Goal: Information Seeking & Learning: Check status

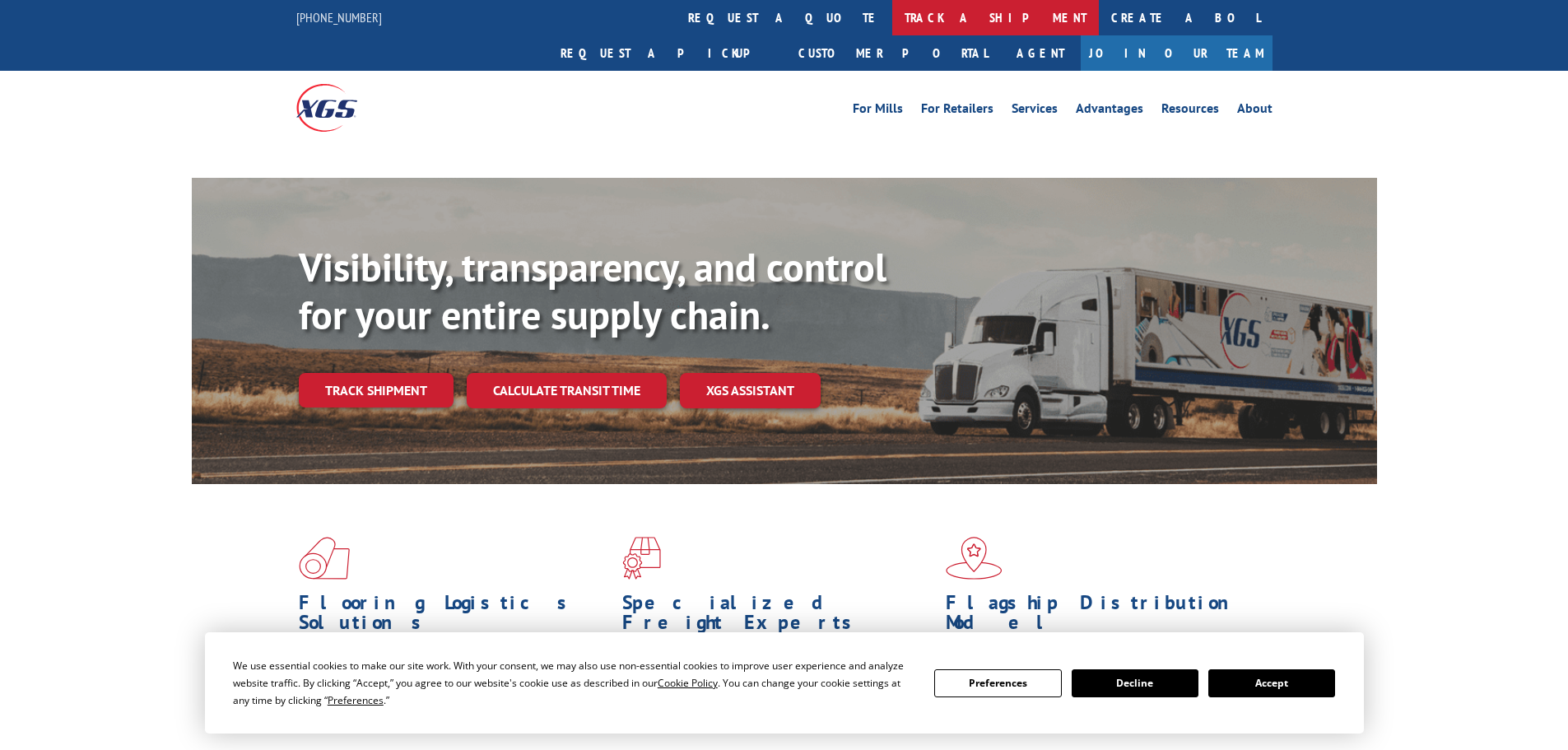
click at [892, 26] on link "track a shipment" at bounding box center [995, 17] width 207 height 35
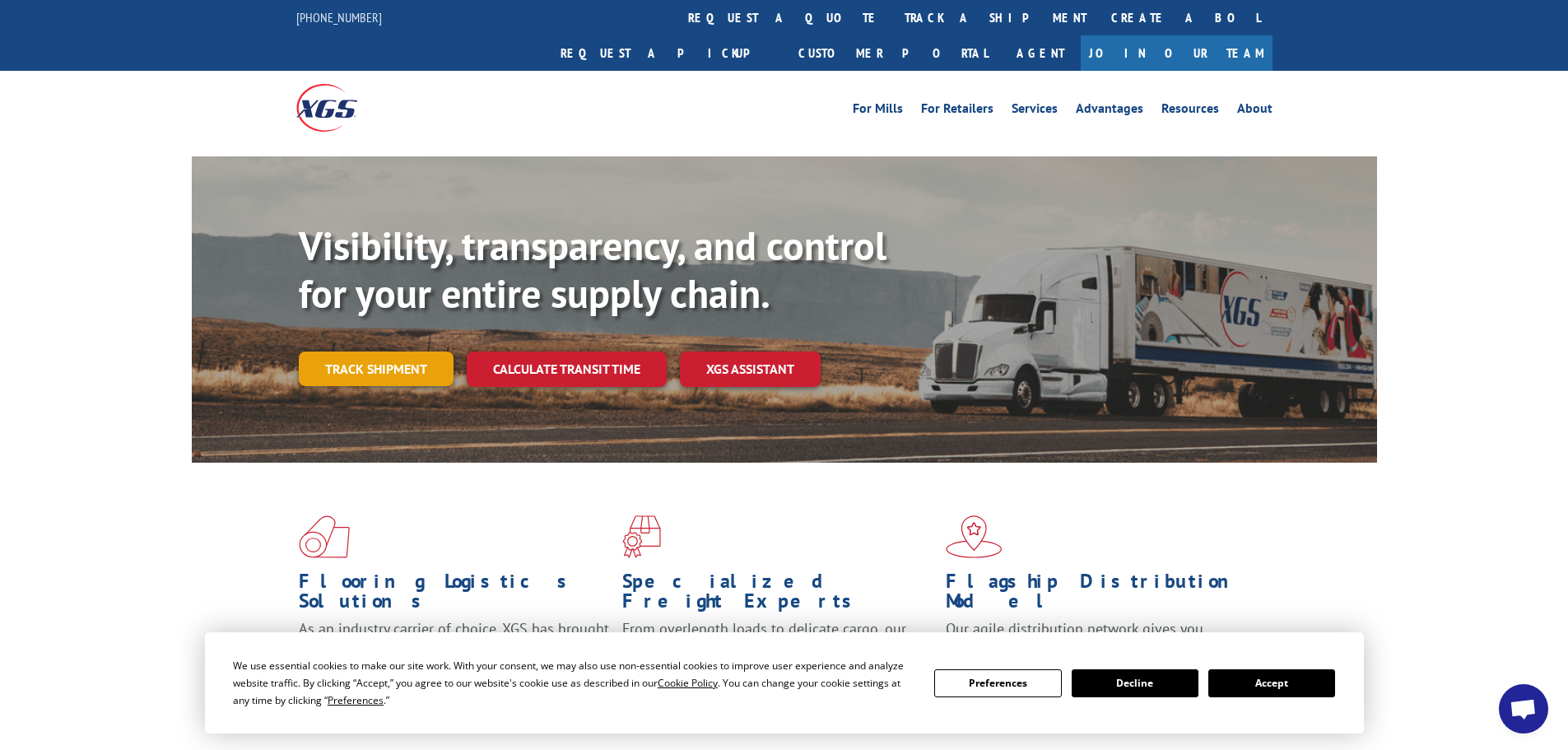
click at [376, 352] on link "Track shipment" at bounding box center [376, 369] width 155 height 34
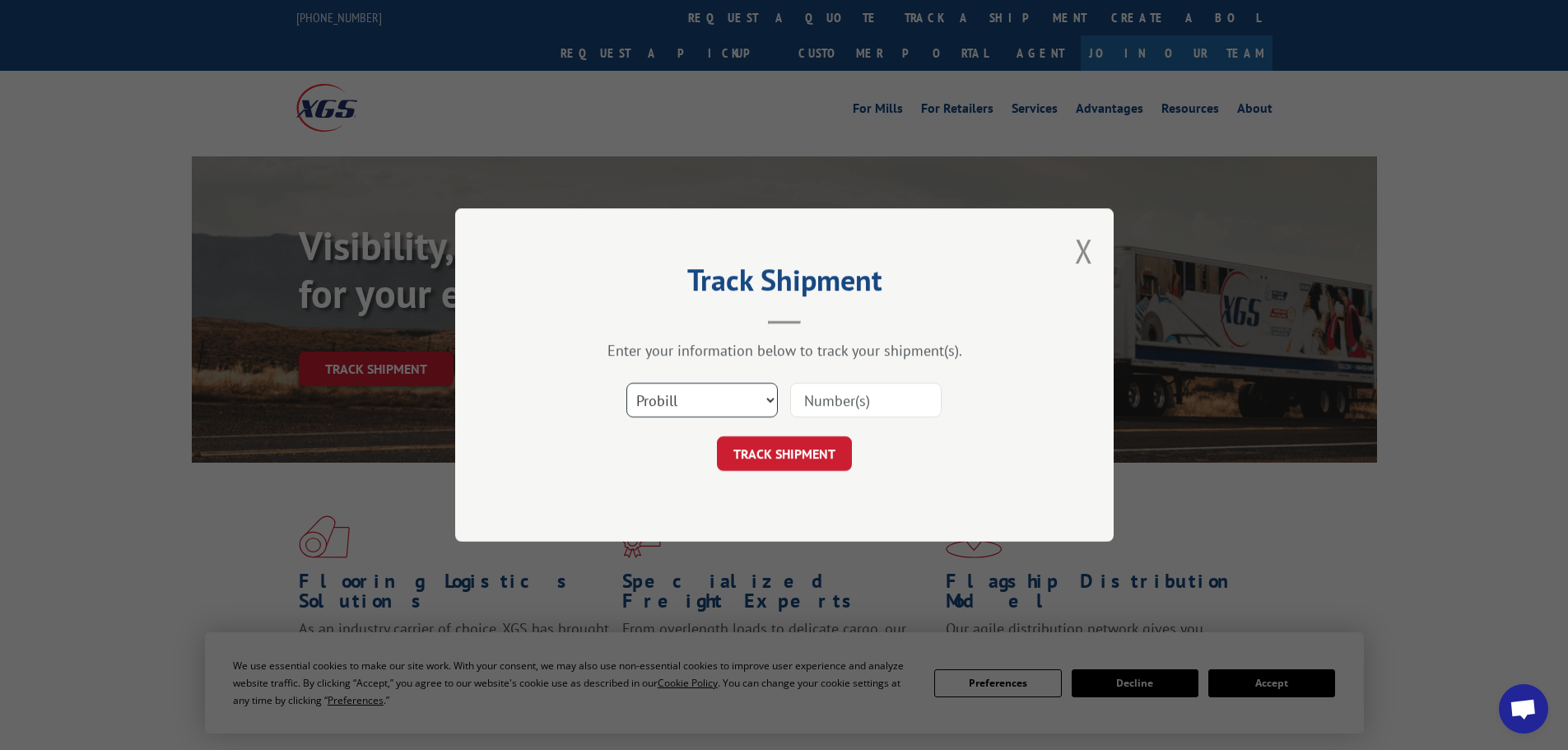
click at [757, 406] on select "Select category... Probill BOL PO" at bounding box center [702, 400] width 151 height 34
select select "po"
click at [626, 383] on select "Select category... Probill BOL PO" at bounding box center [702, 400] width 151 height 34
click at [835, 405] on input at bounding box center [866, 400] width 151 height 34
paste input "02513168"
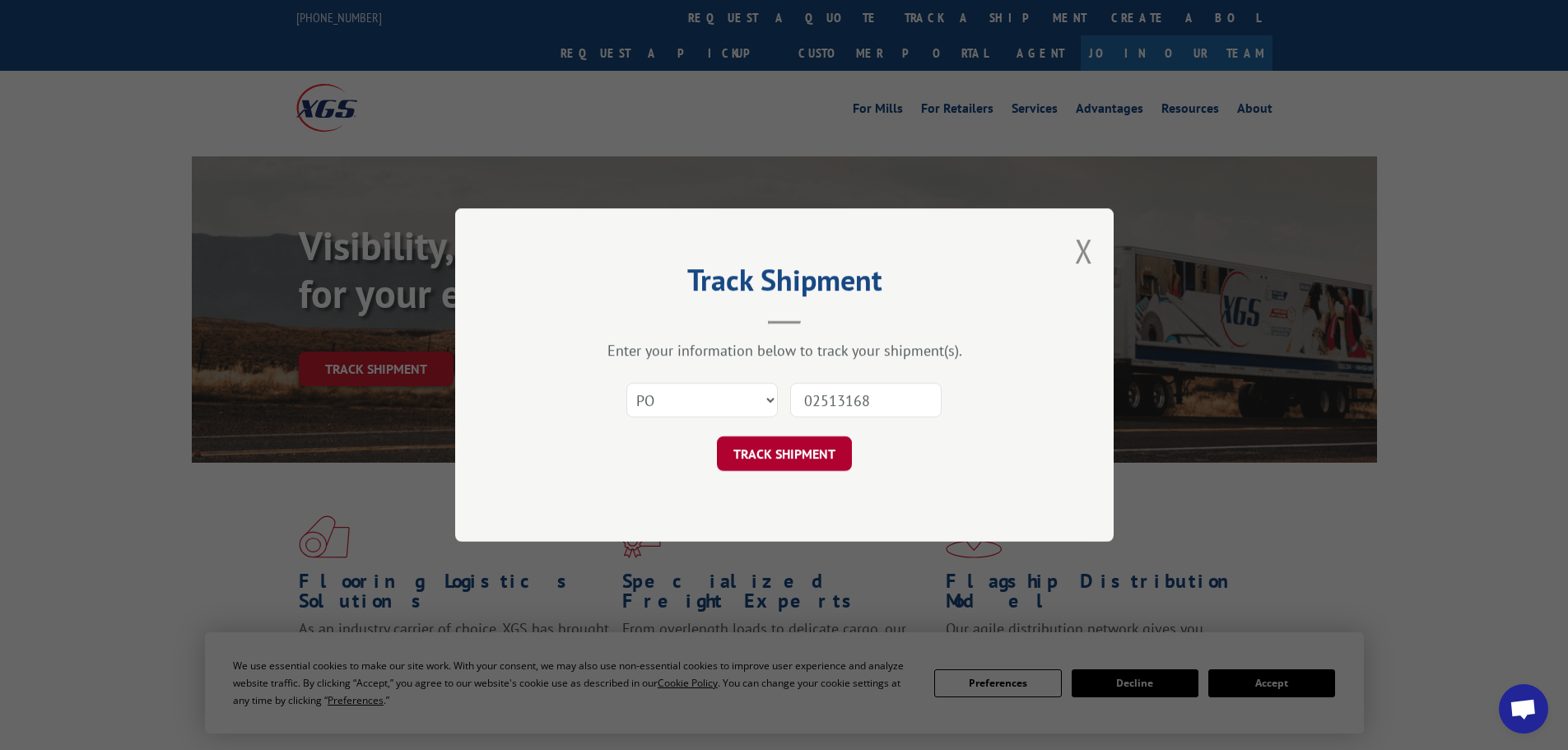
type input "02513168"
click at [835, 443] on button "TRACK SHIPMENT" at bounding box center [784, 453] width 135 height 34
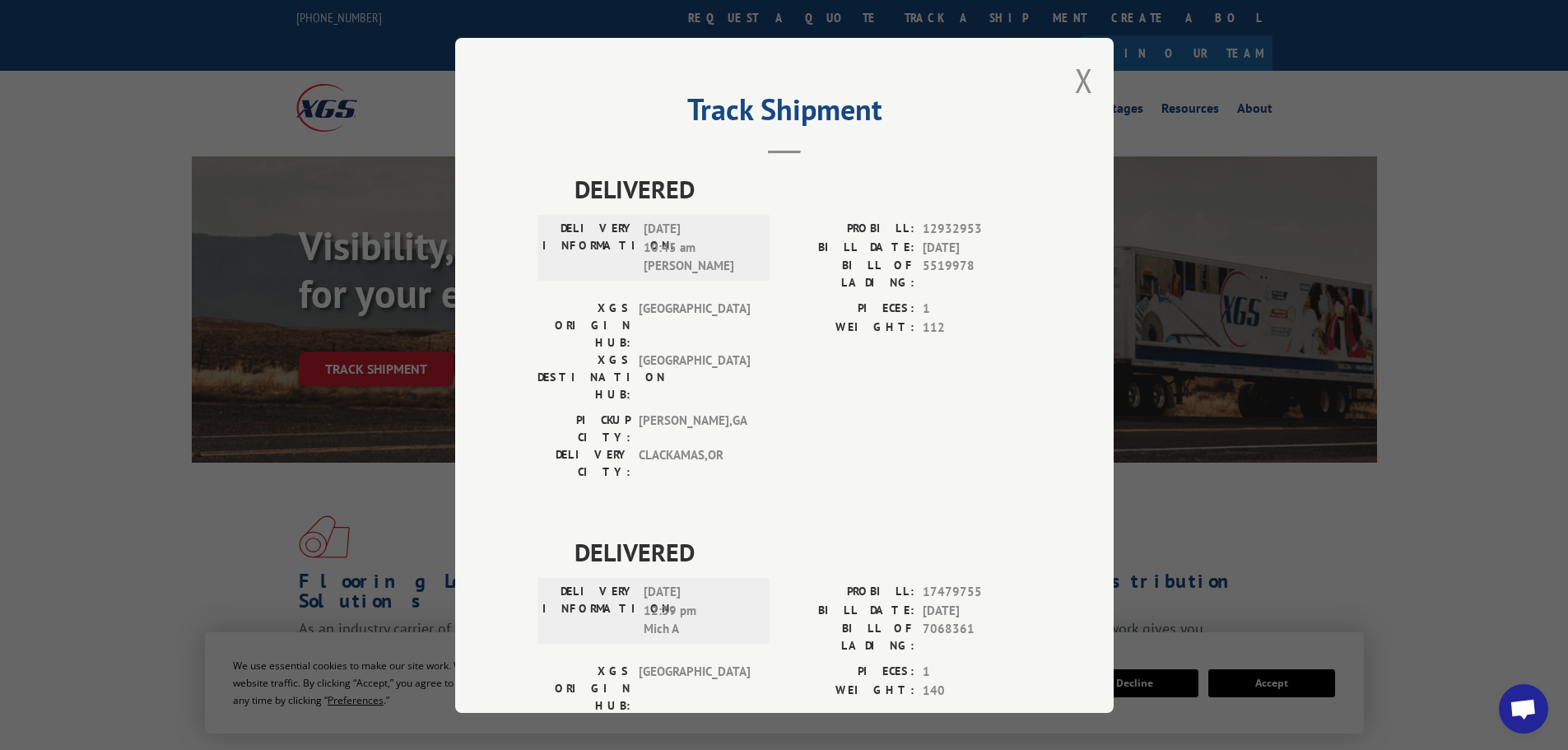
scroll to position [67, 0]
